Goal: Task Accomplishment & Management: Manage account settings

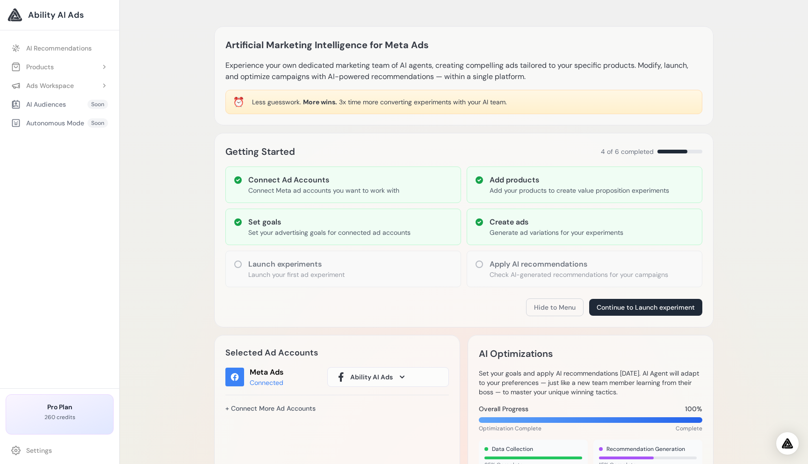
click at [61, 47] on link "AI Recommendations" at bounding box center [60, 48] width 108 height 17
click at [58, 68] on button "Products" at bounding box center [60, 66] width 108 height 17
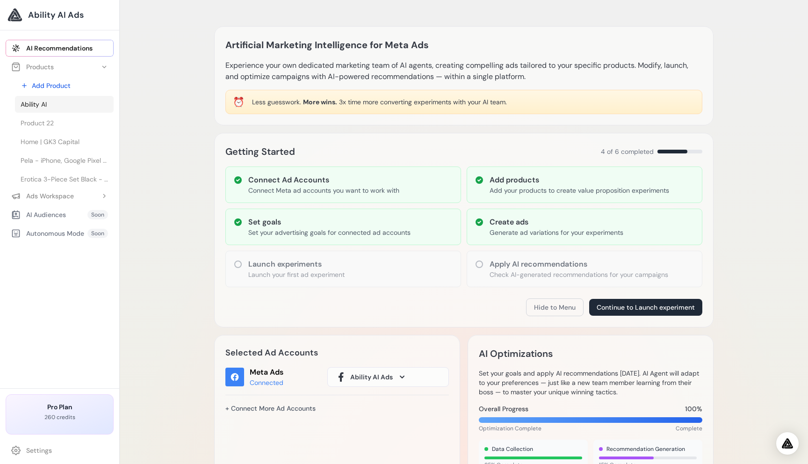
click at [70, 104] on link "Ability AI" at bounding box center [64, 104] width 99 height 17
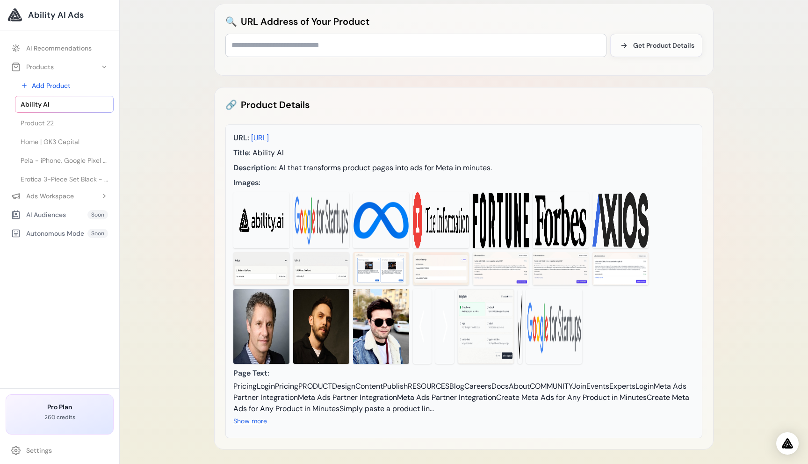
scroll to position [54, 0]
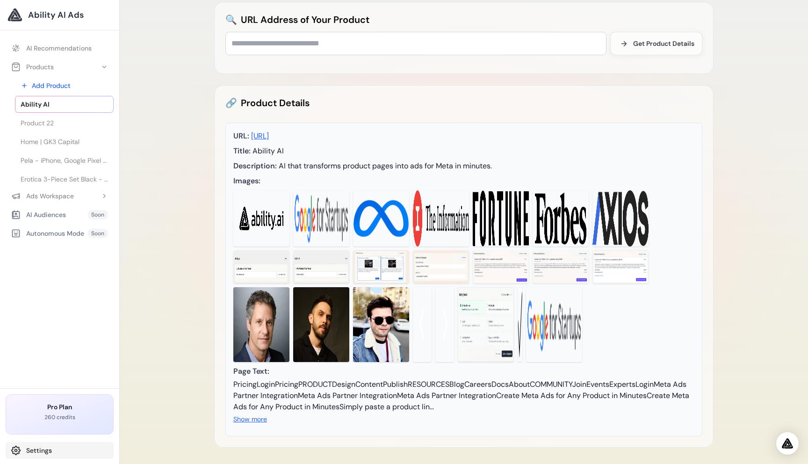
click at [40, 450] on link "Settings" at bounding box center [60, 450] width 108 height 17
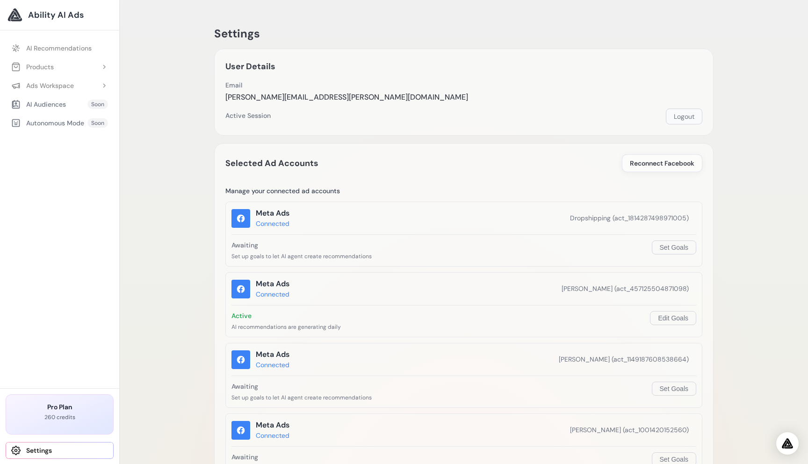
click at [679, 115] on button "Logout" at bounding box center [684, 116] width 36 height 16
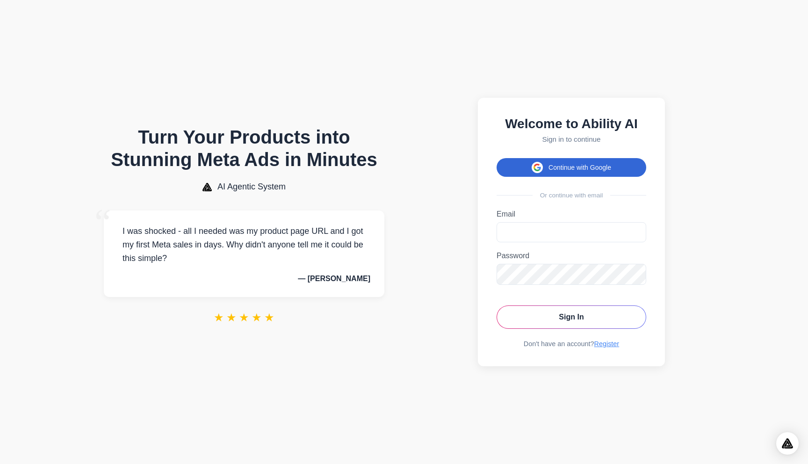
click at [568, 171] on button "Continue with Google" at bounding box center [572, 167] width 150 height 19
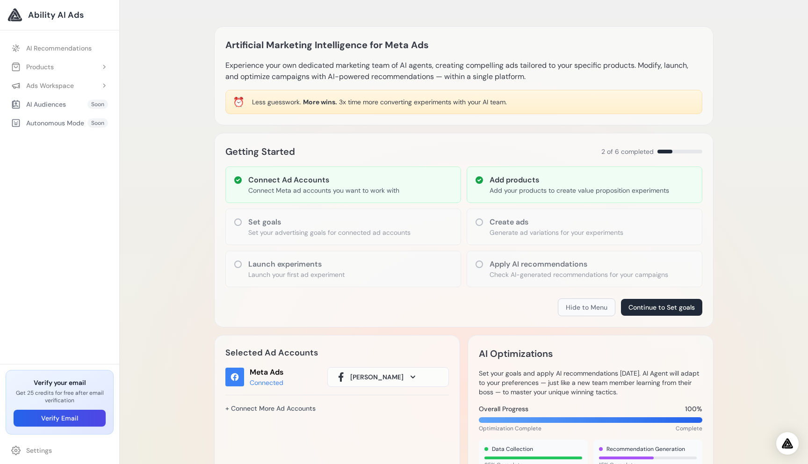
click at [585, 307] on button "Hide to Menu" at bounding box center [587, 307] width 58 height 18
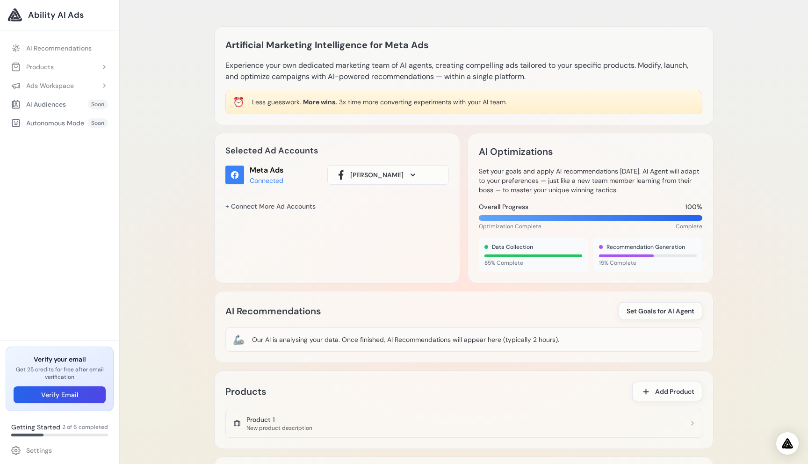
click at [756, 151] on div "Artificial Marketing Intelligence for Meta Ads Experience your own dedicated ma…" at bounding box center [464, 288] width 688 height 577
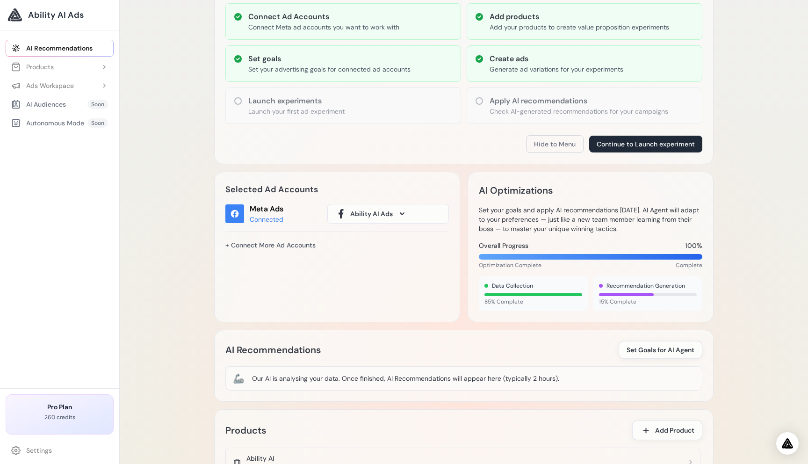
click at [783, 79] on div "Artificial Marketing Intelligence for Meta Ads Experience your own dedicated ma…" at bounding box center [464, 387] width 688 height 1100
